Goal: Task Accomplishment & Management: Complete application form

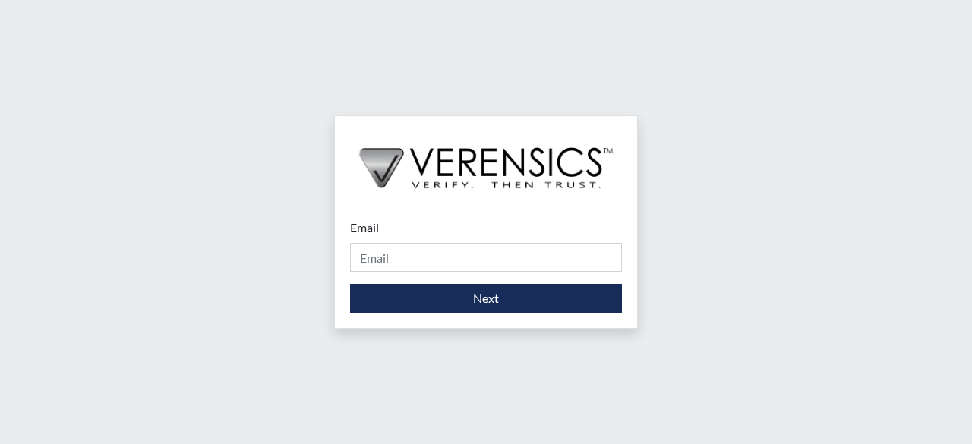
click at [546, 279] on form "Email Please provide your email address. Next" at bounding box center [486, 266] width 272 height 94
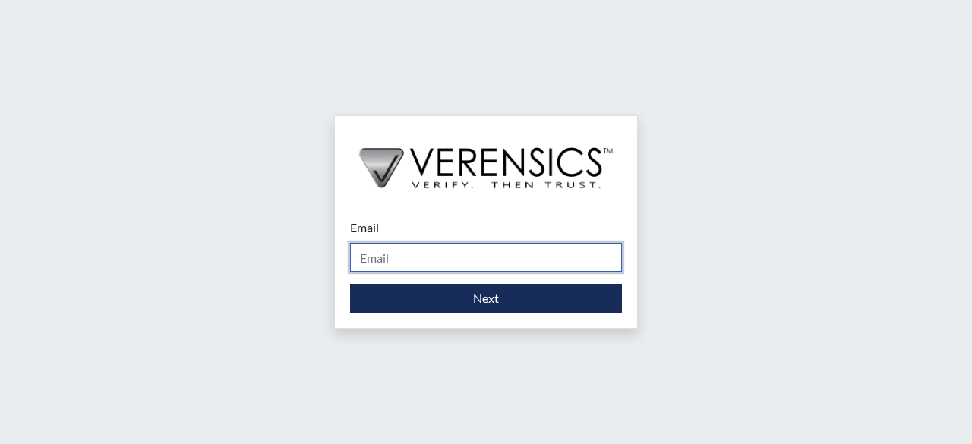
click at [545, 263] on input "Email" at bounding box center [486, 257] width 272 height 29
type input "[PERSON_NAME][EMAIL_ADDRESS][PERSON_NAME][DOMAIN_NAME]"
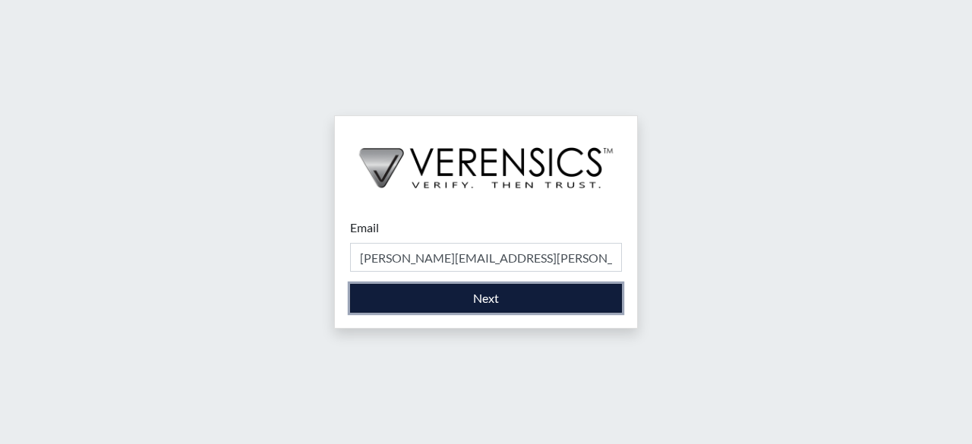
click at [510, 296] on button "Next" at bounding box center [486, 298] width 272 height 29
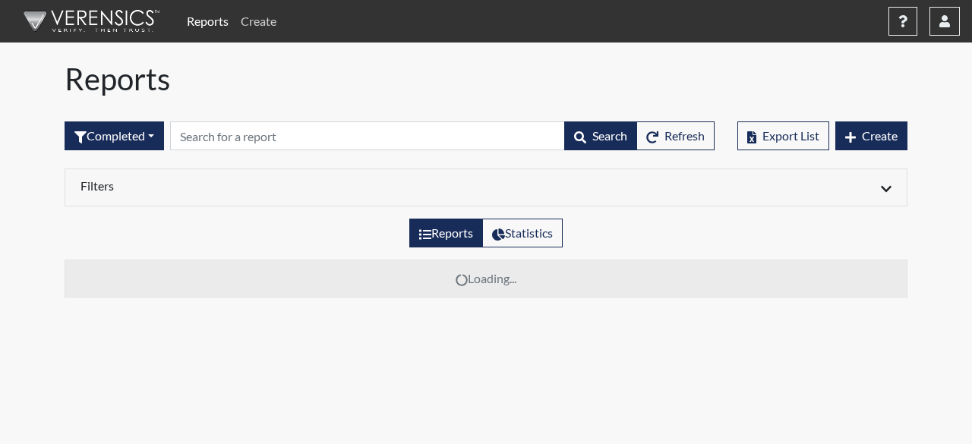
click at [252, 30] on link "Create" at bounding box center [259, 21] width 48 height 30
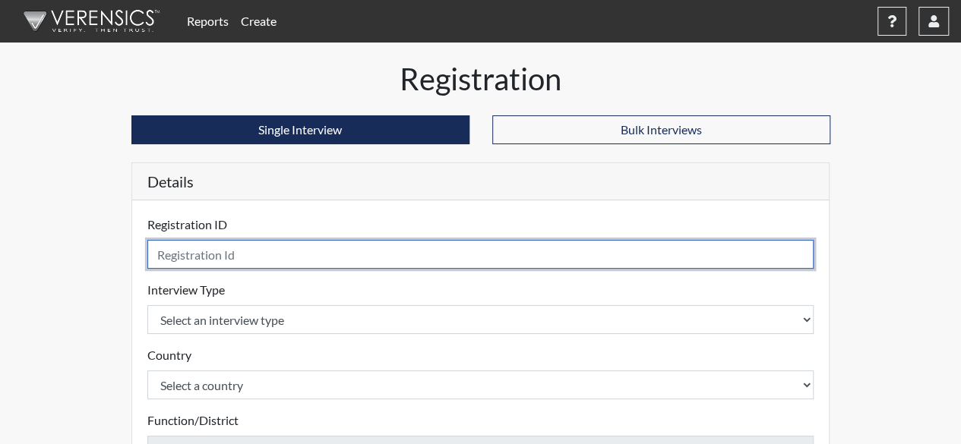
click at [319, 259] on input "text" at bounding box center [480, 254] width 667 height 29
type input "brp4047"
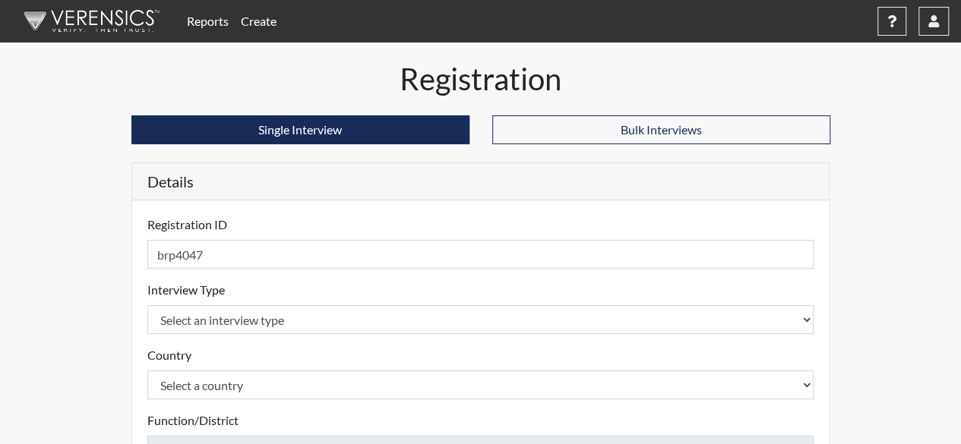
click at [319, 300] on div "Interview Type Select an interview type Corrections Pre-Employment Please selec…" at bounding box center [480, 307] width 667 height 53
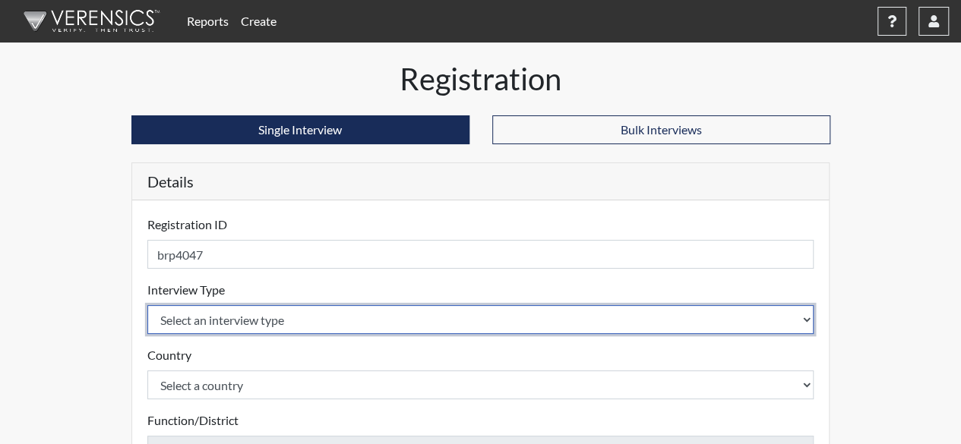
click at [316, 316] on select "Select an interview type Corrections Pre-Employment" at bounding box center [480, 319] width 667 height 29
select select "ff733e93-e1bf-11ea-9c9f-0eff0cf7eb8f"
click at [147, 305] on select "Select an interview type Corrections Pre-Employment" at bounding box center [480, 319] width 667 height 29
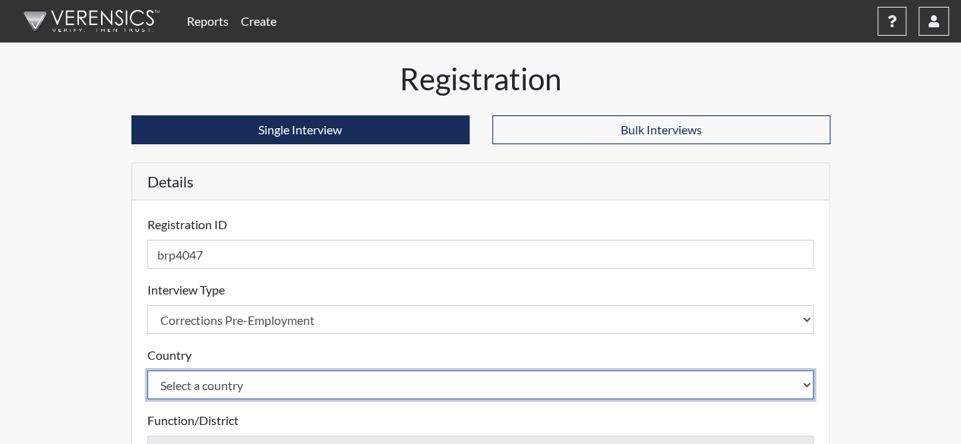
click at [287, 394] on select "Select a country [GEOGRAPHIC_DATA] [GEOGRAPHIC_DATA]" at bounding box center [480, 385] width 667 height 29
select select "united-states-of-[GEOGRAPHIC_DATA]"
click at [147, 371] on select "Select a country [GEOGRAPHIC_DATA] [GEOGRAPHIC_DATA]" at bounding box center [480, 385] width 667 height 29
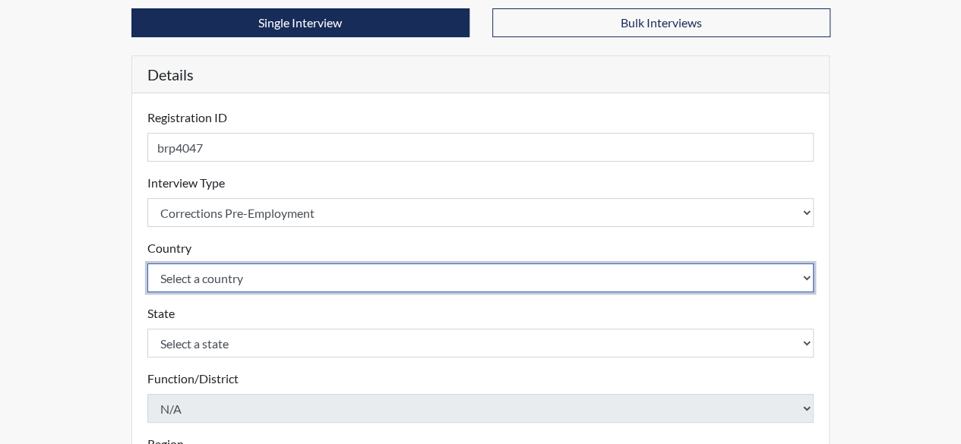
scroll to position [228, 0]
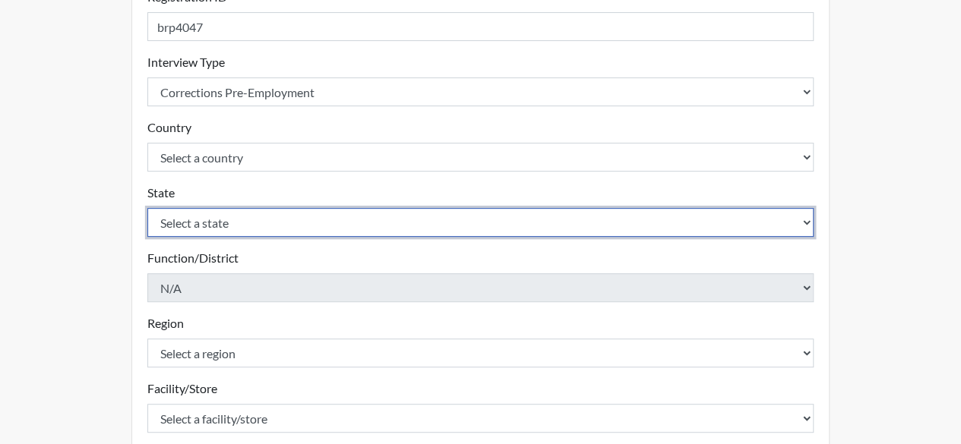
drag, startPoint x: 311, startPoint y: 219, endPoint x: 307, endPoint y: 226, distance: 8.2
click at [311, 219] on select "Select a state [US_STATE] [US_STATE] [US_STATE] [US_STATE] [US_STATE] [US_STATE…" at bounding box center [480, 222] width 667 height 29
select select "GA"
click at [147, 208] on select "Select a state [US_STATE] [US_STATE] [US_STATE] [US_STATE] [US_STATE] [US_STATE…" at bounding box center [480, 222] width 667 height 29
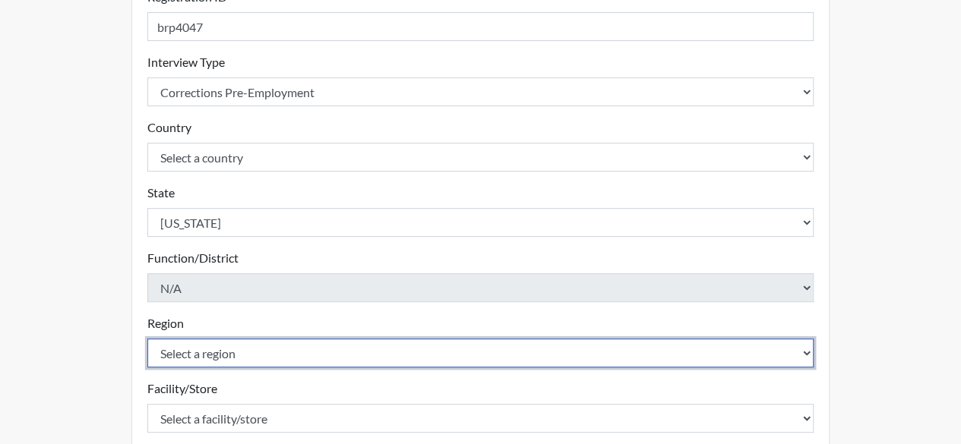
click at [255, 359] on select "Select a region [GEOGRAPHIC_DATA]" at bounding box center [480, 353] width 667 height 29
select select "51976826-f18e-4b67-8d3b-b0a0fa2f97ff"
click at [147, 339] on select "Select a region [GEOGRAPHIC_DATA]" at bounding box center [480, 353] width 667 height 29
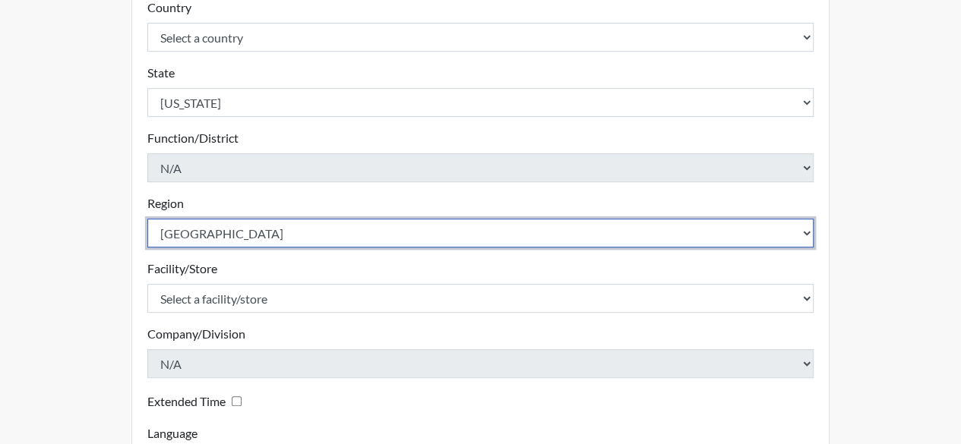
scroll to position [456, 0]
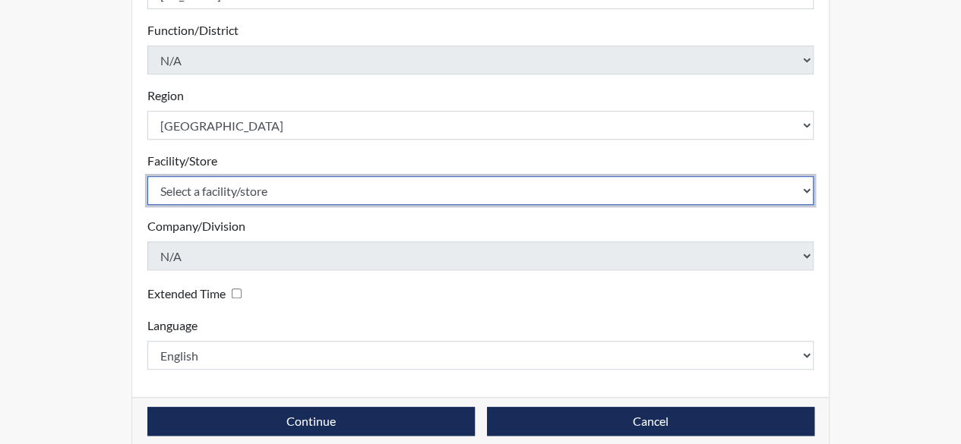
click at [266, 200] on select "Select a facility/store [GEOGRAPHIC_DATA] [PERSON_NAME] [PERSON_NAME] SP" at bounding box center [480, 190] width 667 height 29
select select "c5cba74f-09f7-49f2-a6c3-e988898cdfba"
click at [147, 176] on select "Select a facility/store [GEOGRAPHIC_DATA] [PERSON_NAME] [PERSON_NAME] SP" at bounding box center [480, 190] width 667 height 29
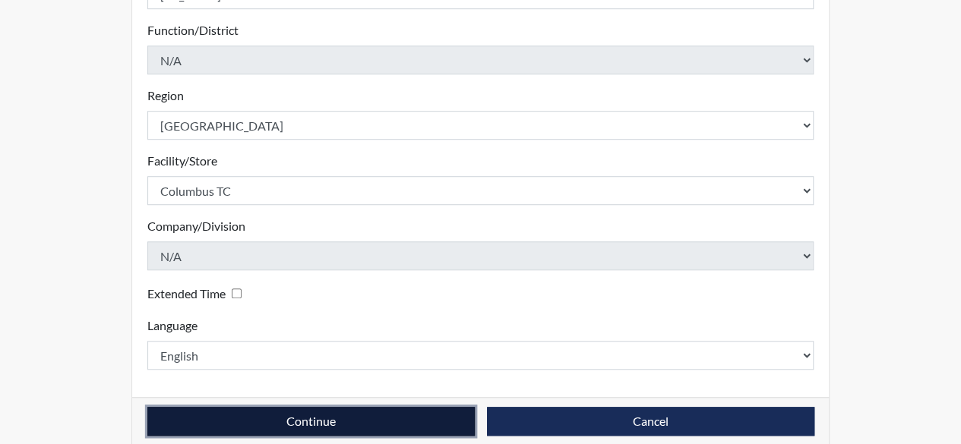
click at [421, 415] on button "Continue" at bounding box center [310, 421] width 327 height 29
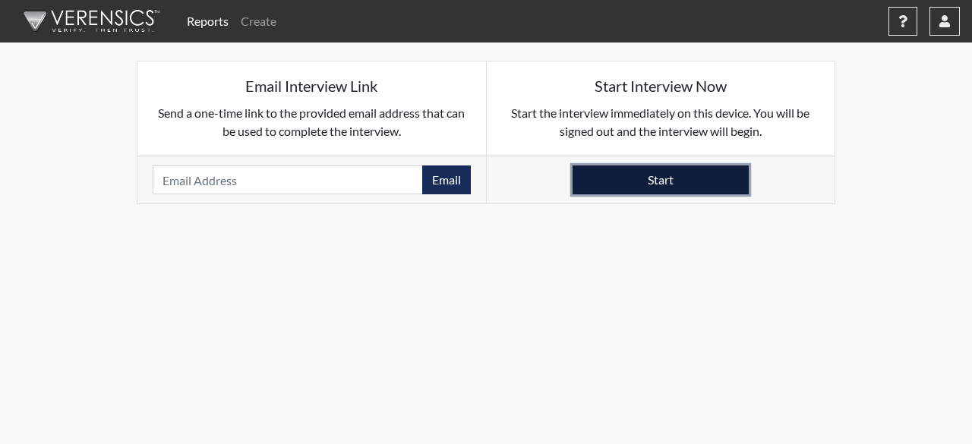
click at [668, 189] on button "Start" at bounding box center [661, 180] width 176 height 29
